Goal: Information Seeking & Learning: Check status

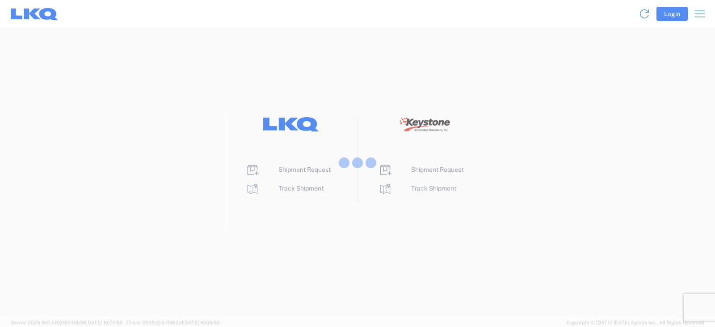
click at [302, 186] on div at bounding box center [357, 163] width 715 height 327
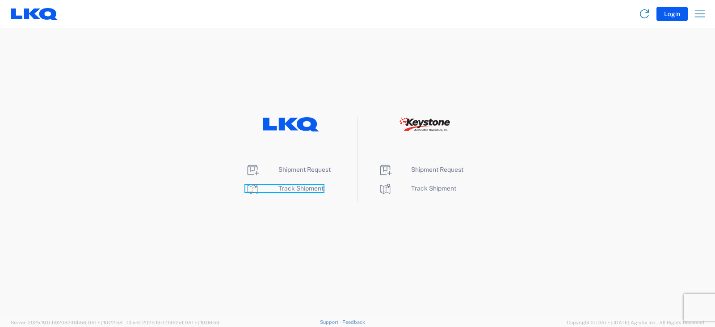
click at [302, 190] on span "Track Shipment" at bounding box center [301, 188] width 45 height 7
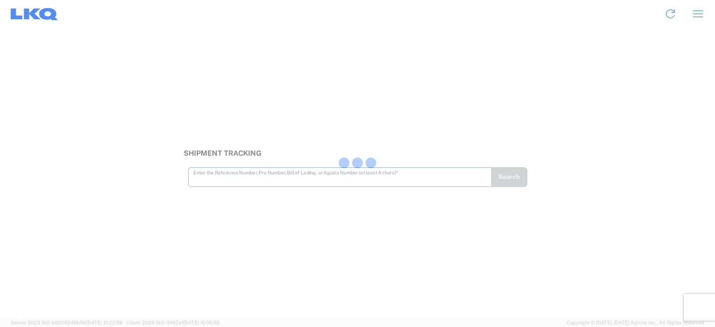
click at [321, 176] on div at bounding box center [357, 163] width 715 height 327
click at [352, 170] on div at bounding box center [357, 163] width 715 height 327
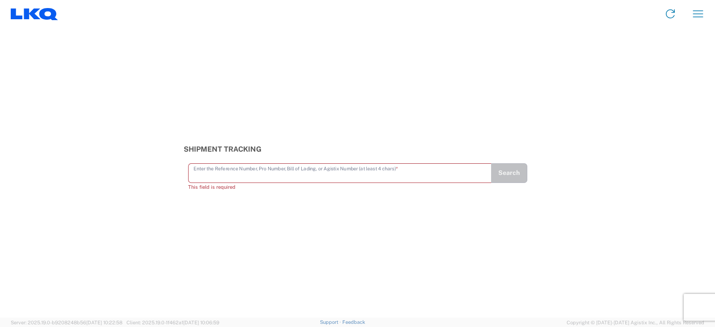
click at [269, 169] on input "text" at bounding box center [340, 173] width 293 height 16
paste input "56849345"
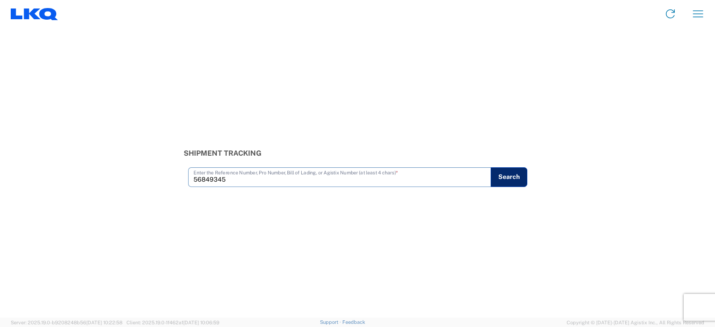
type input "56849345"
click at [515, 183] on button "Search" at bounding box center [509, 177] width 37 height 20
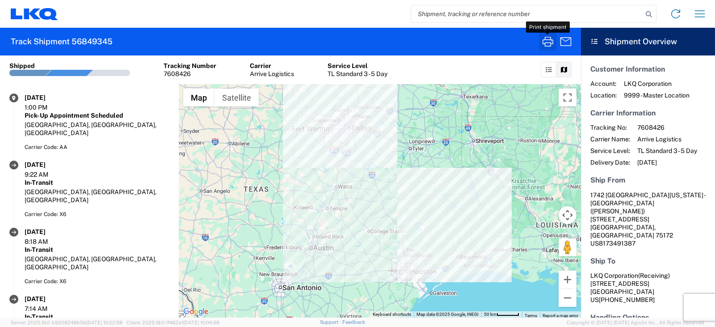
click at [545, 40] on icon "button" at bounding box center [548, 41] width 14 height 14
